Goal: Information Seeking & Learning: Find specific fact

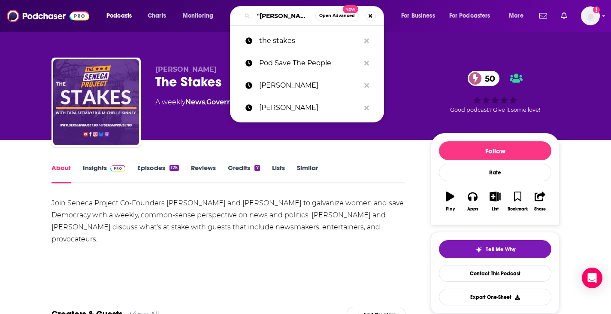
click at [262, 16] on input ""jason esteves"" at bounding box center [285, 16] width 62 height 14
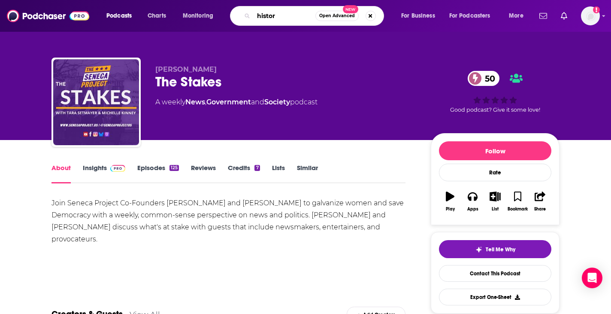
type input "history"
